Goal: Transaction & Acquisition: Purchase product/service

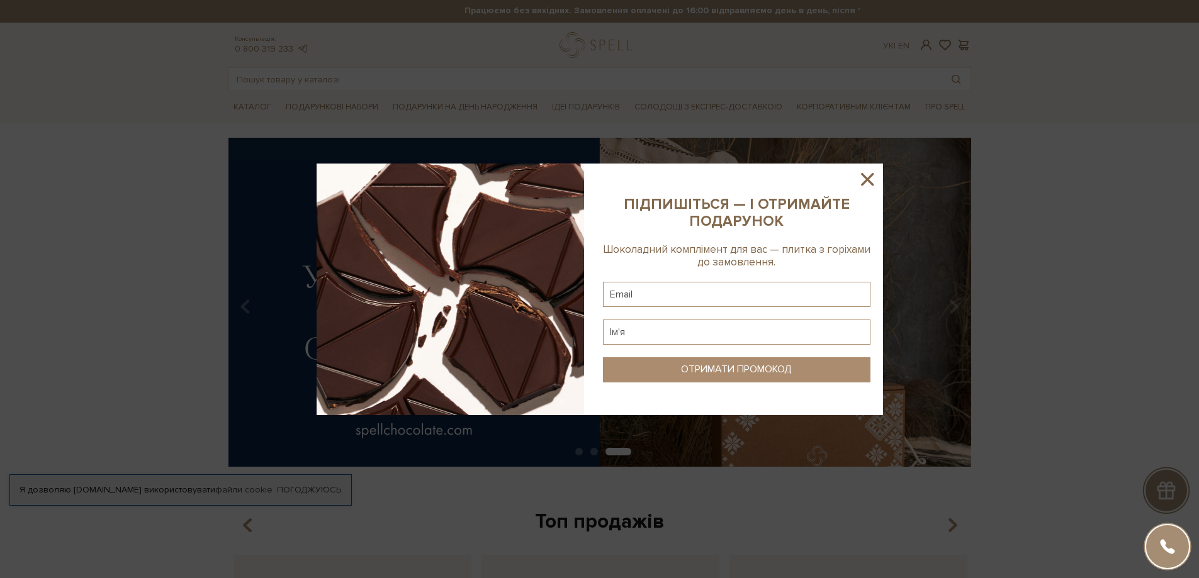
scroll to position [3, 0]
drag, startPoint x: 870, startPoint y: 180, endPoint x: 845, endPoint y: 180, distance: 25.2
click at [869, 180] on icon at bounding box center [867, 179] width 21 height 21
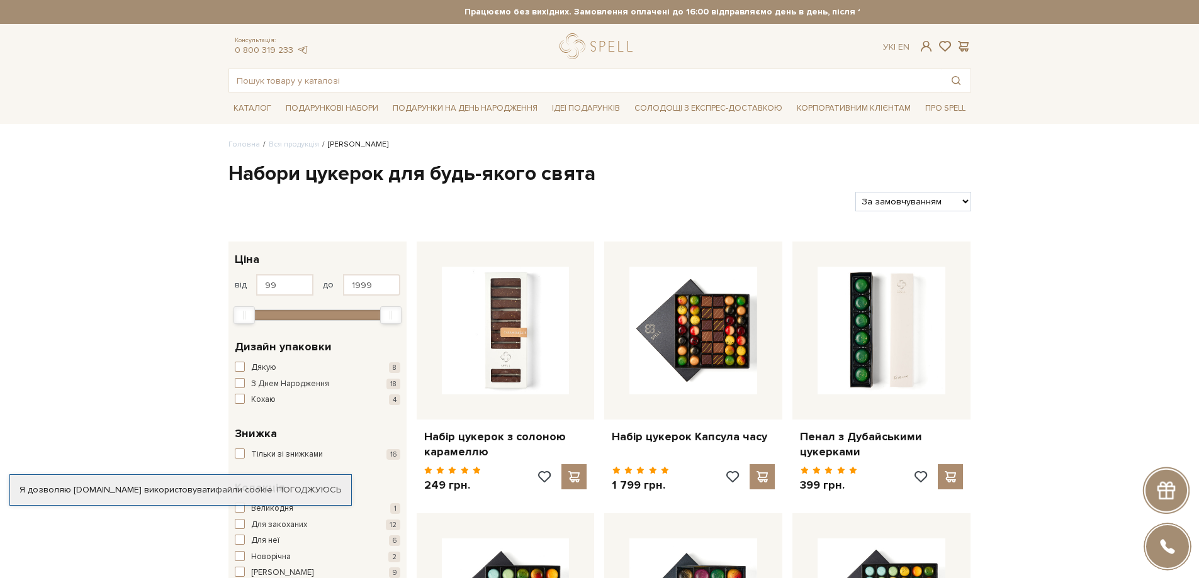
click at [909, 201] on select "За замовчуванням За Ціною (зростання) За Ціною (зменшення) Новинки За популярні…" at bounding box center [912, 202] width 115 height 20
select select "https://spellchocolate.com/our-productions/seti-cukerok/?sort=p.price&order=ASC"
click at [855, 192] on select "За замовчуванням За Ціною (зростання) За Ціною (зменшення) Новинки За популярні…" at bounding box center [912, 202] width 115 height 20
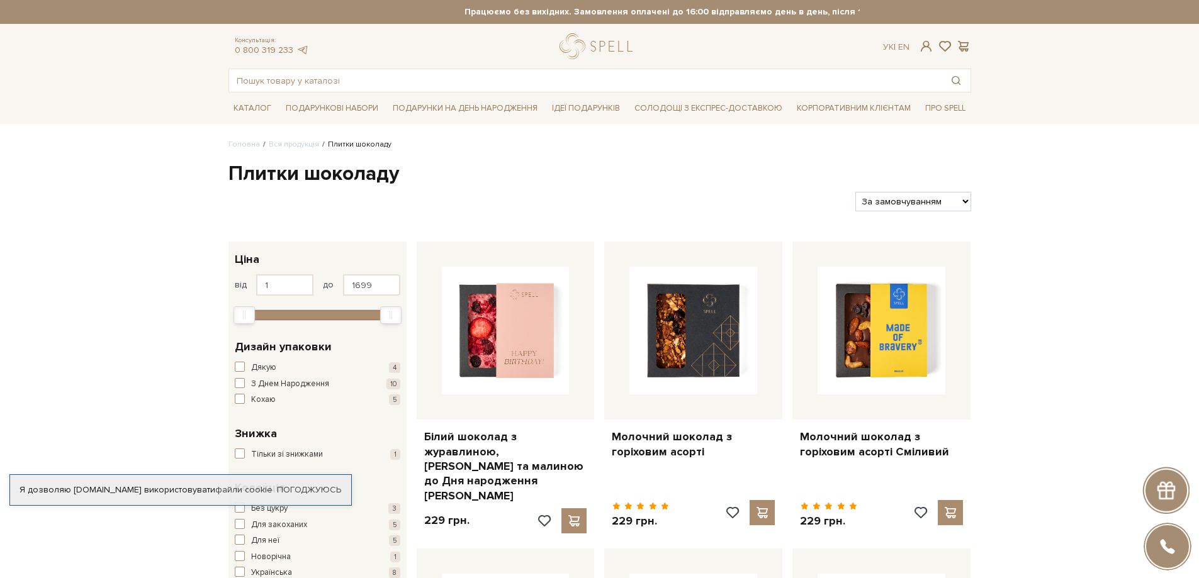
click at [891, 189] on div "Фільтри За замовчуванням За Ціною (зростання) За Ціною (зменшення) Новинки За п…" at bounding box center [599, 197] width 753 height 30
click at [891, 205] on select "За замовчуванням За Ціною (зростання) За Ціною (зменшення) Новинки За популярні…" at bounding box center [912, 202] width 115 height 20
select select "https://spellchocolate.com/our-productions/plitki-shokoladu/?sort=p.price&order…"
click at [855, 192] on select "За замовчуванням За Ціною (зростання) За Ціною (зменшення) Новинки За популярні…" at bounding box center [912, 202] width 115 height 20
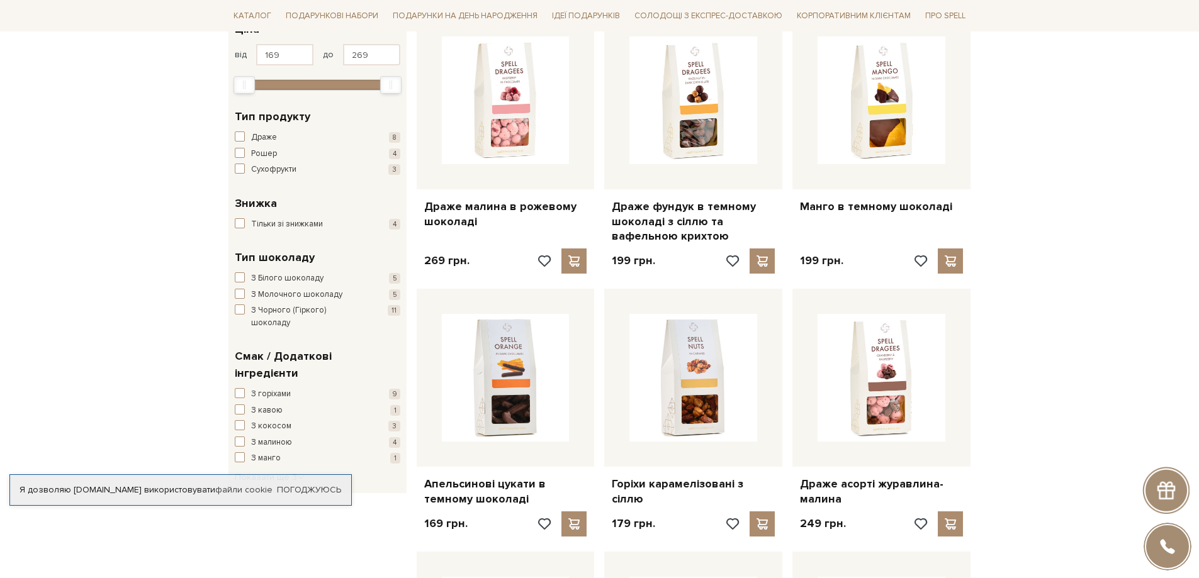
scroll to position [252, 0]
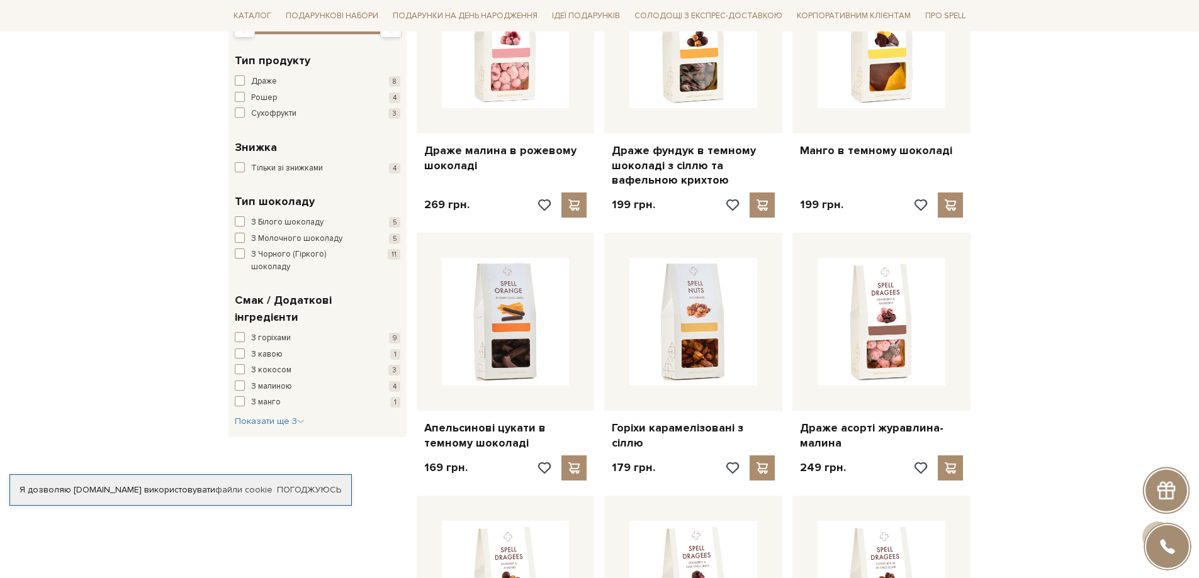
scroll to position [0, 0]
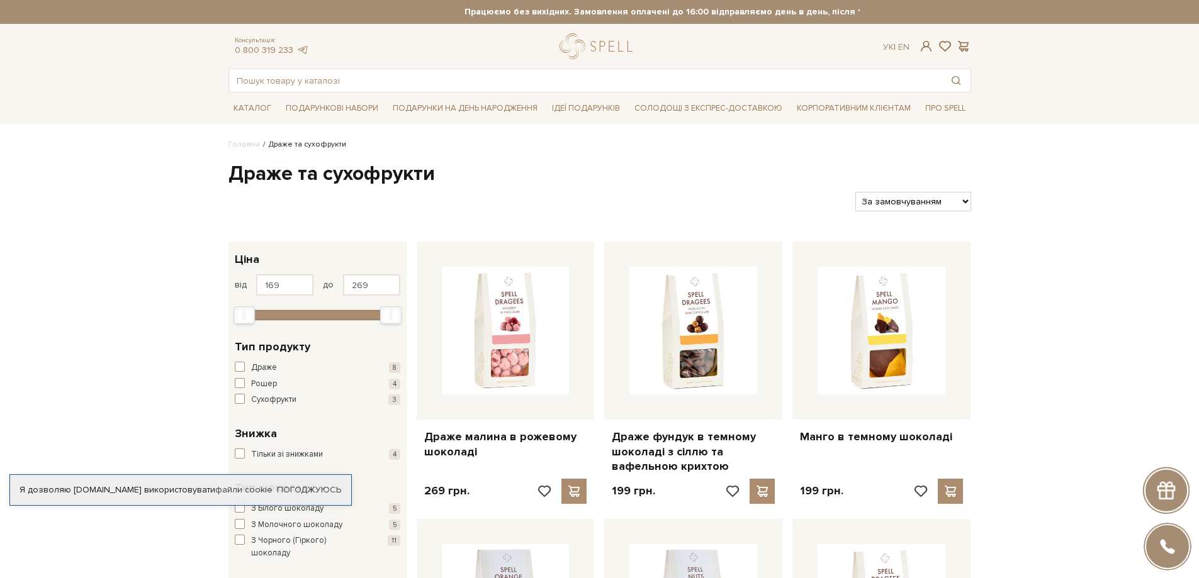
click at [76, 485] on div "Я дозволяю spellchocolate.com використовувати файли cookie" at bounding box center [180, 490] width 341 height 11
click at [286, 485] on link "Погоджуюсь" at bounding box center [309, 490] width 64 height 11
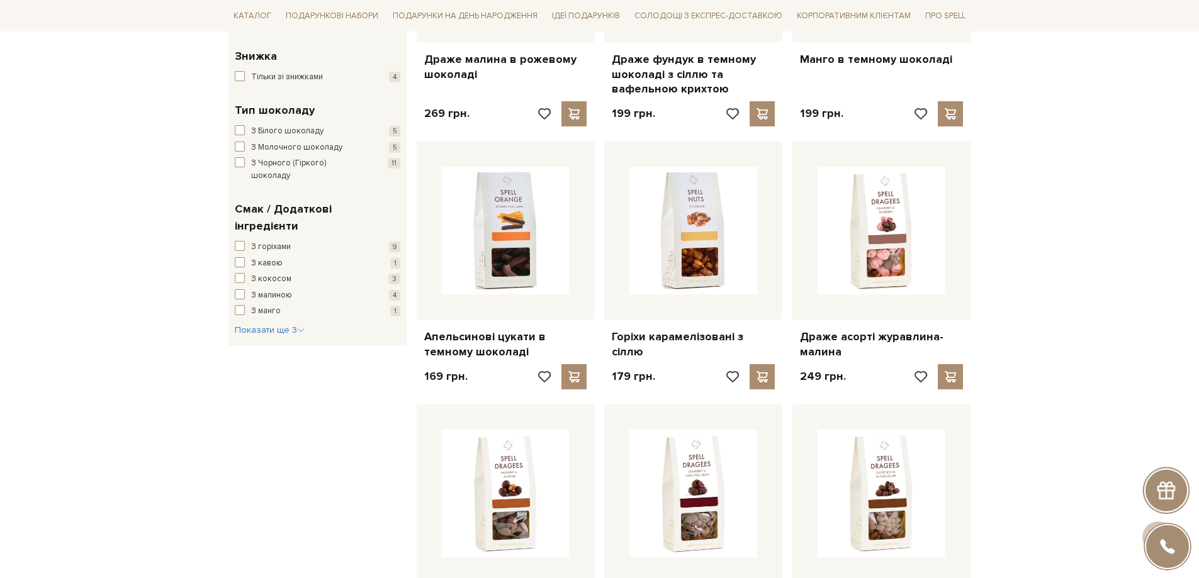
scroll to position [692, 0]
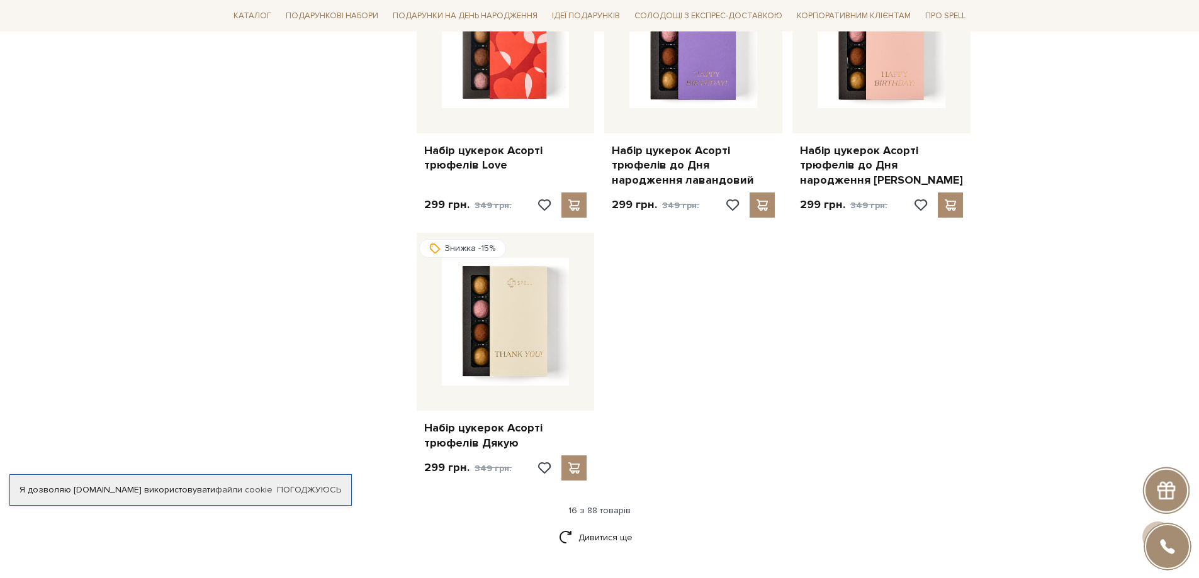
scroll to position [1385, 0]
drag, startPoint x: 586, startPoint y: 535, endPoint x: 606, endPoint y: 518, distance: 26.4
click at [587, 536] on link "Дивитися ще" at bounding box center [600, 537] width 82 height 22
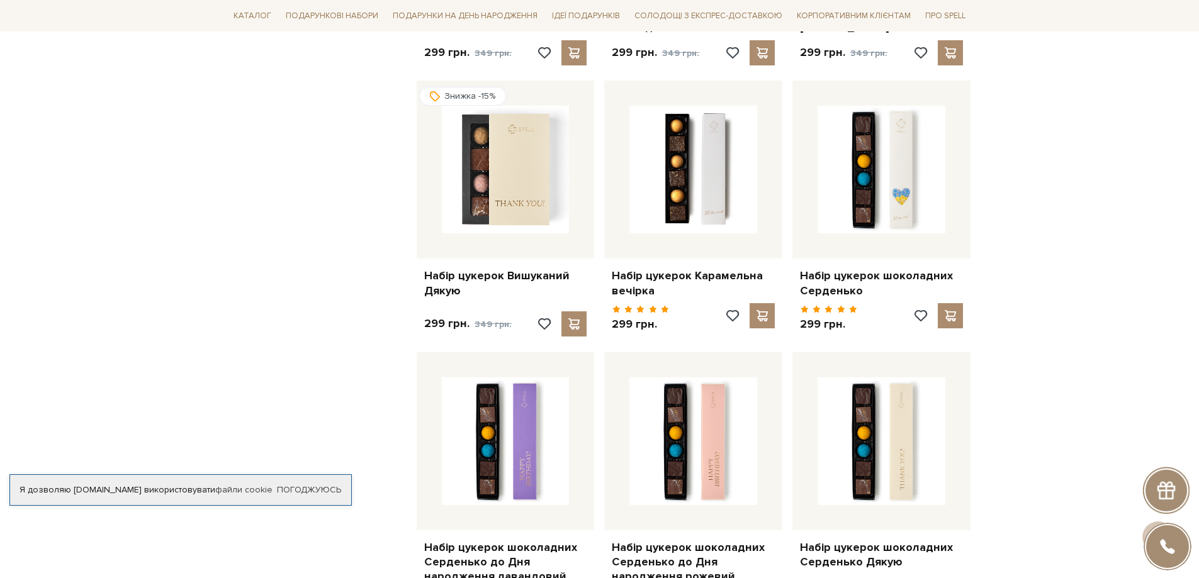
scroll to position [1573, 0]
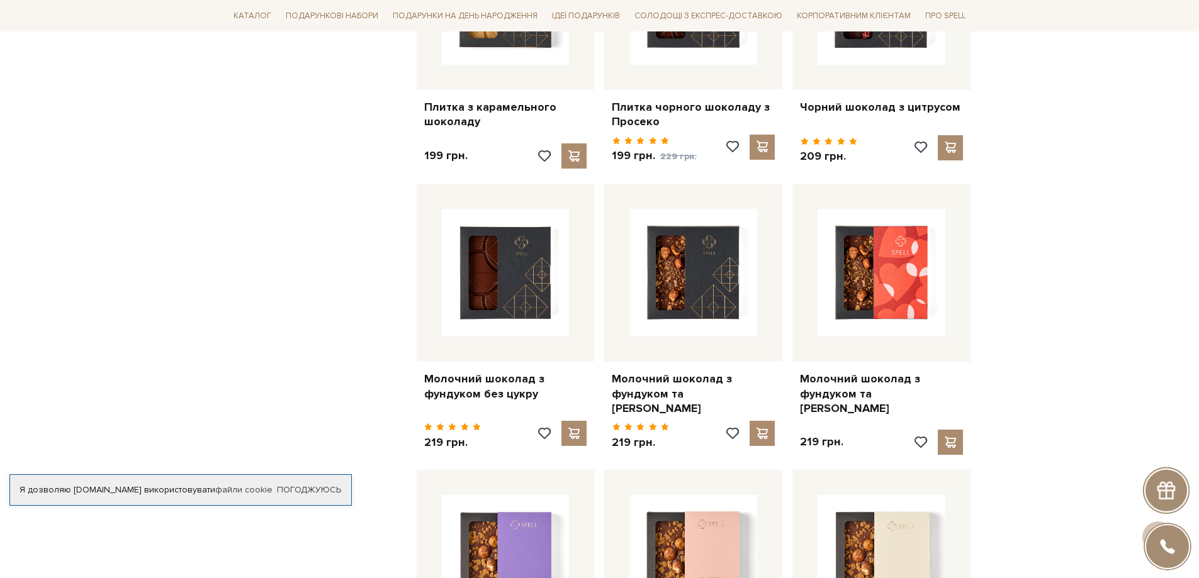
scroll to position [818, 0]
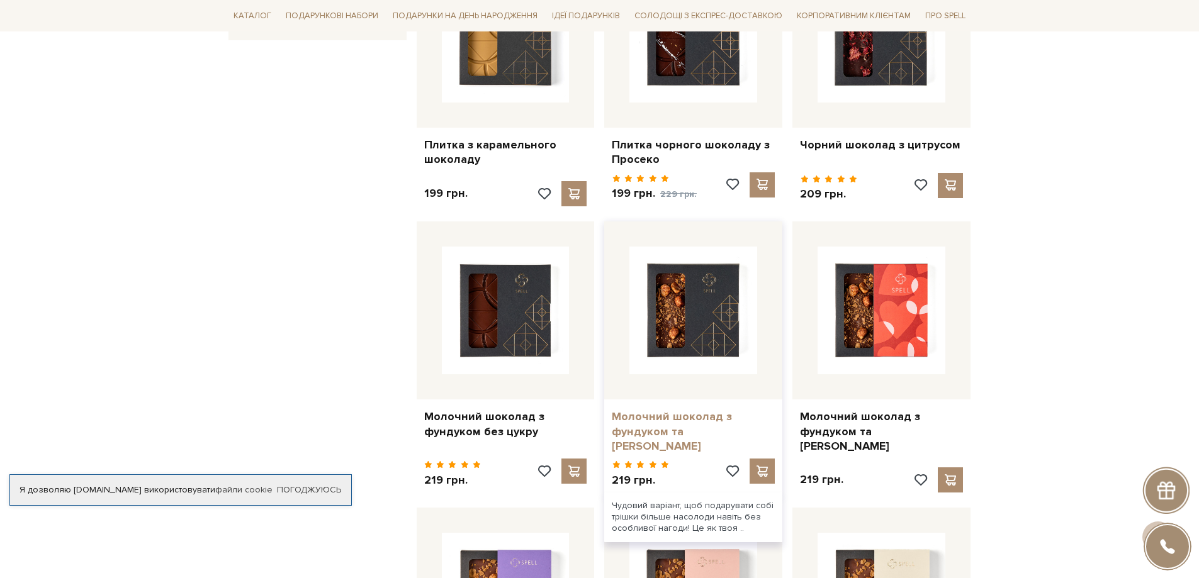
click at [657, 425] on link "Молочний шоколад з фундуком та солоною карамеллю" at bounding box center [693, 432] width 163 height 44
